Goal: Information Seeking & Learning: Learn about a topic

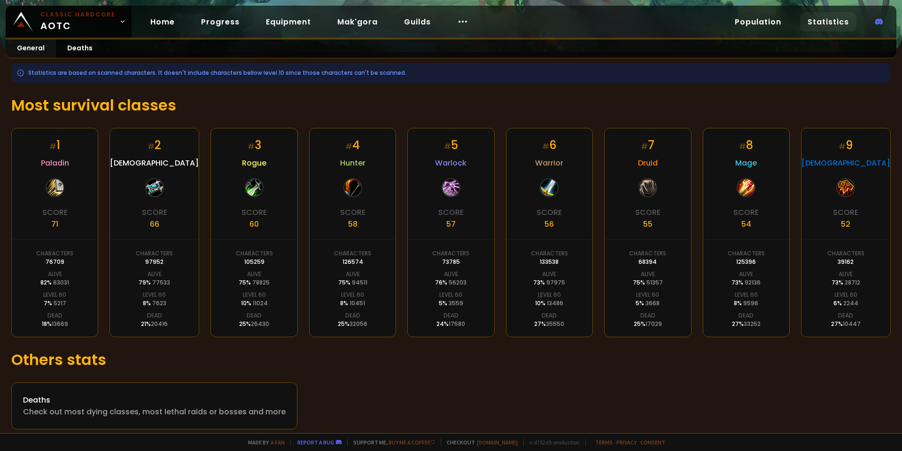
scroll to position [120, 0]
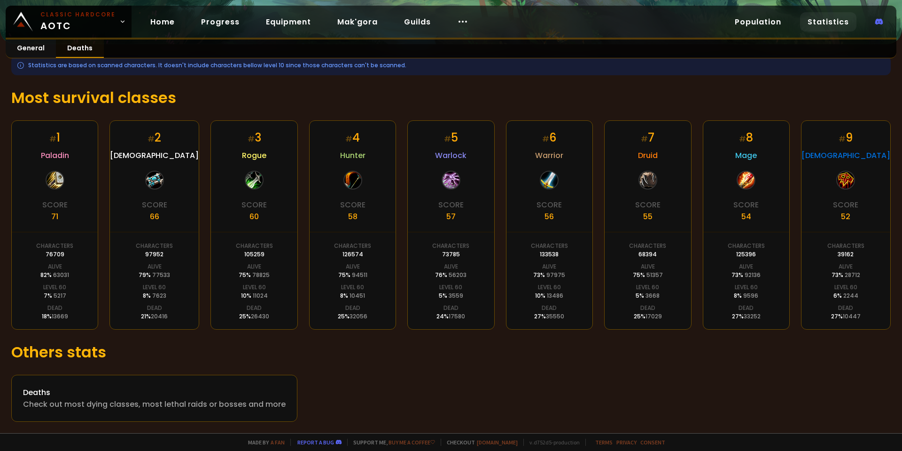
drag, startPoint x: 73, startPoint y: 51, endPoint x: 56, endPoint y: 56, distance: 17.6
click at [73, 51] on link "Deaths" at bounding box center [80, 48] width 48 height 18
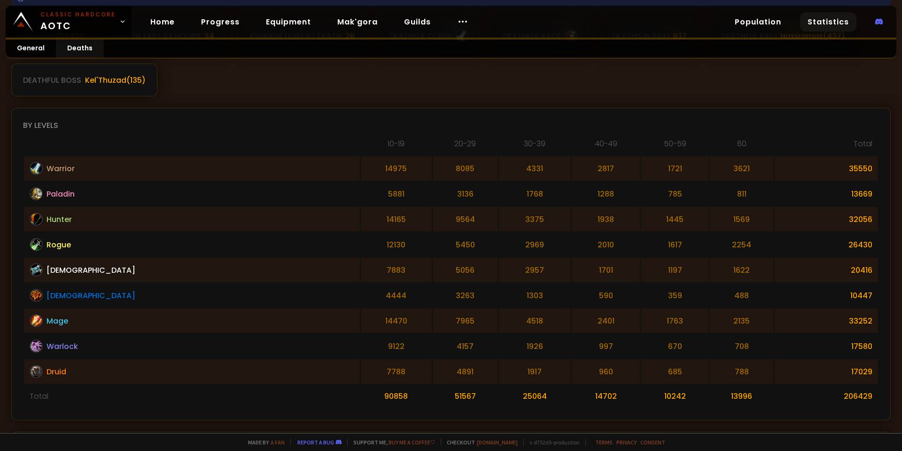
scroll to position [188, 0]
click at [25, 48] on link "General" at bounding box center [31, 48] width 50 height 18
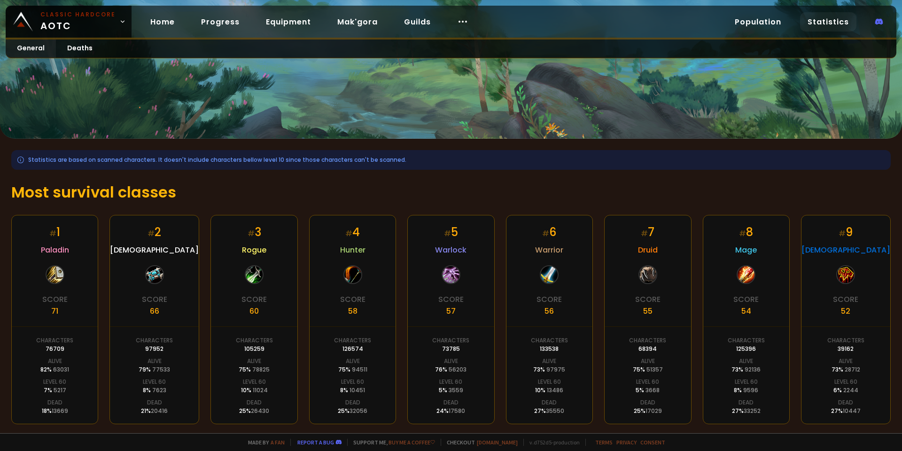
scroll to position [120, 0]
